Goal: Transaction & Acquisition: Purchase product/service

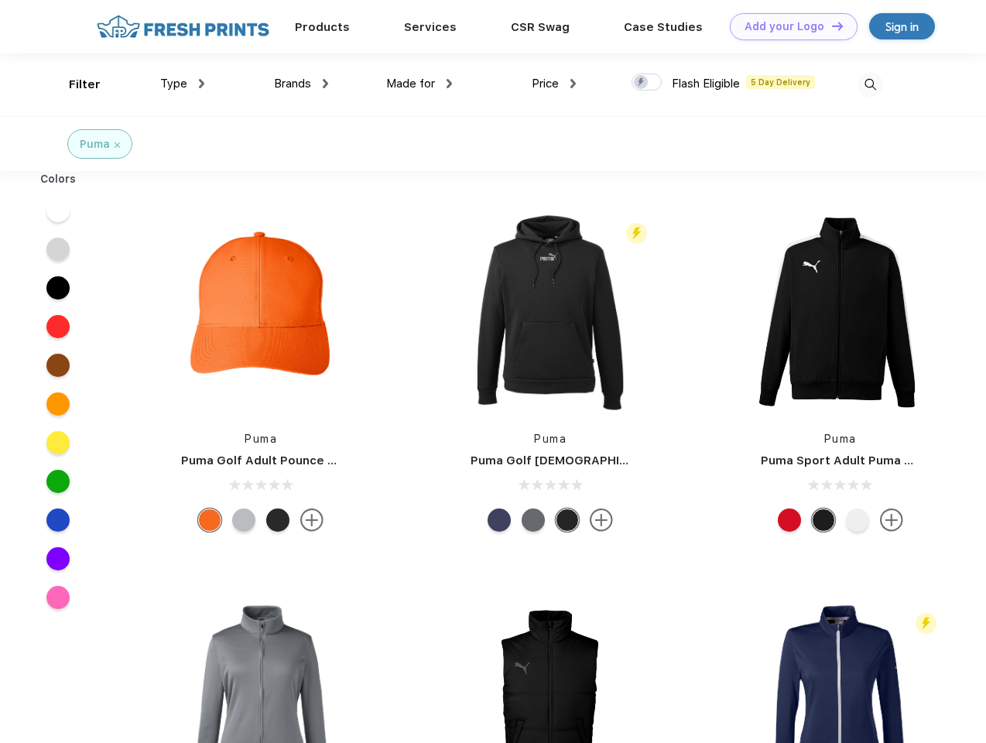
click at [788, 26] on link "Add your Logo Design Tool" at bounding box center [794, 26] width 128 height 27
click at [0, 0] on div "Design Tool" at bounding box center [0, 0] width 0 height 0
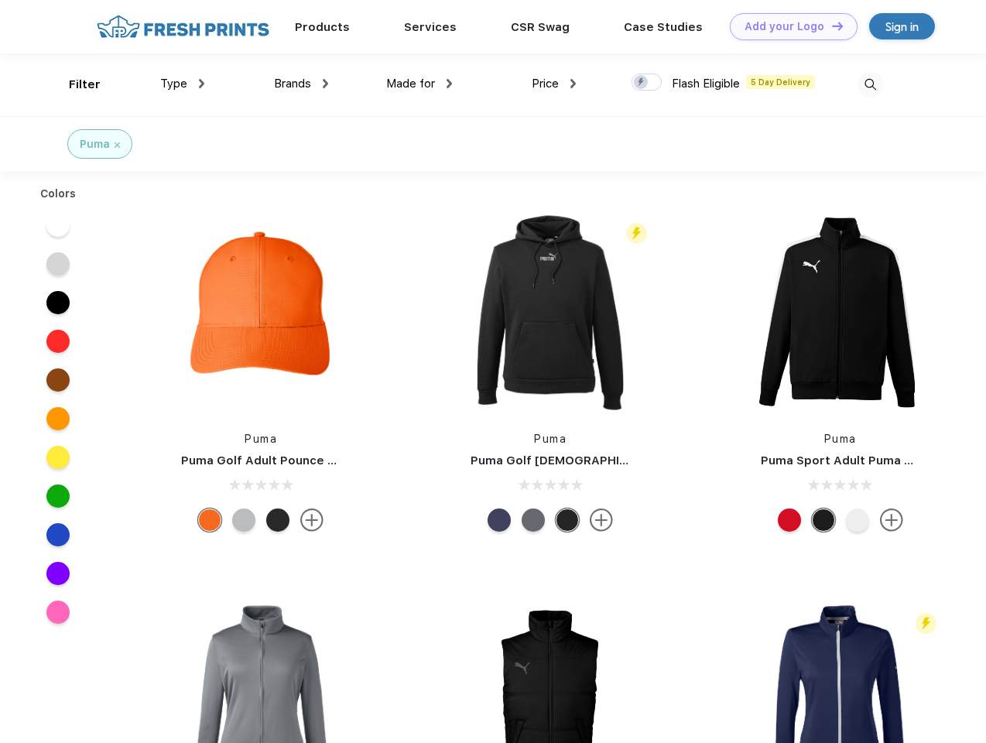
click at [830, 26] on link "Add your Logo Design Tool" at bounding box center [794, 26] width 128 height 27
click at [74, 84] on div "Filter" at bounding box center [85, 85] width 32 height 18
click at [183, 84] on span "Type" at bounding box center [173, 84] width 27 height 14
click at [301, 84] on span "Brands" at bounding box center [292, 84] width 37 height 14
click at [419, 84] on span "Made for" at bounding box center [410, 84] width 49 height 14
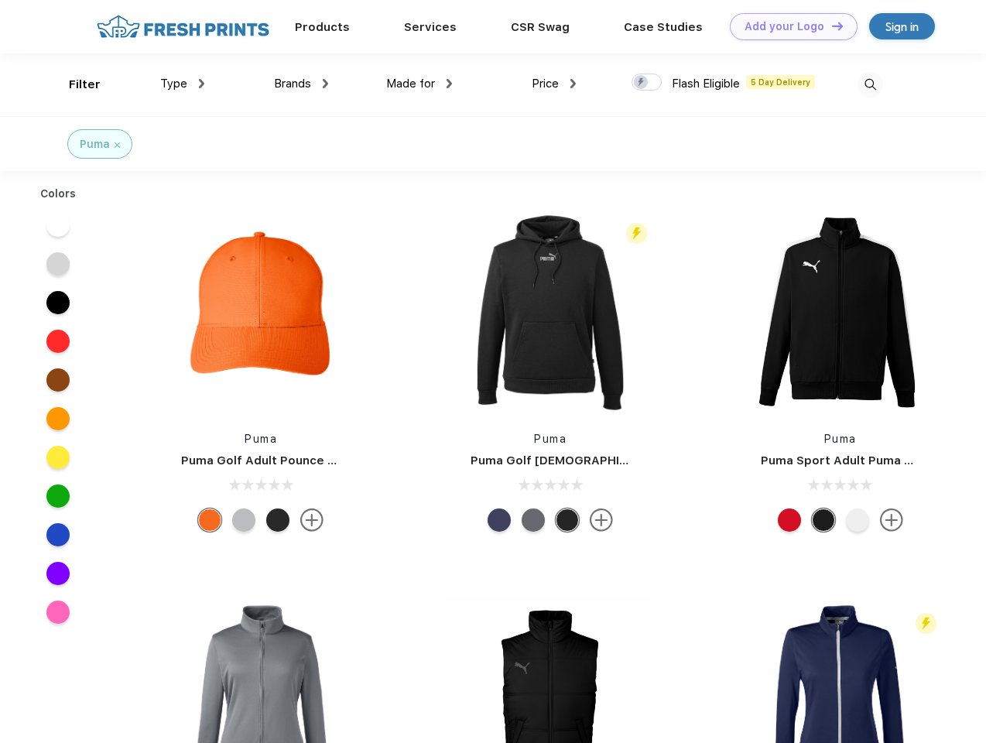
click at [554, 84] on span "Price" at bounding box center [545, 84] width 27 height 14
click at [647, 83] on div at bounding box center [646, 82] width 30 height 17
click at [641, 83] on input "checkbox" at bounding box center [636, 78] width 10 height 10
click at [870, 84] on img at bounding box center [870, 85] width 26 height 26
